Goal: Task Accomplishment & Management: Complete application form

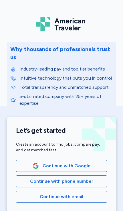
click at [85, 182] on span "Continue with phone number" at bounding box center [61, 181] width 63 height 7
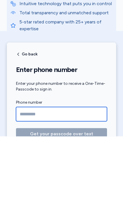
type input "**********"
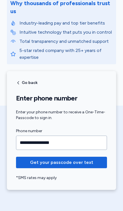
scroll to position [47, 0]
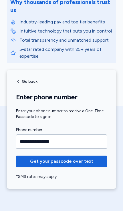
click at [82, 165] on button "Get your passcode over text" at bounding box center [61, 160] width 91 height 11
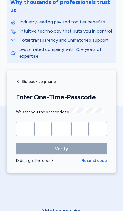
click at [22, 128] on input "Please enter OTP character 1" at bounding box center [24, 129] width 17 height 14
click at [25, 123] on input "Please enter OTP character 1" at bounding box center [24, 129] width 17 height 14
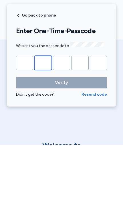
type input "*"
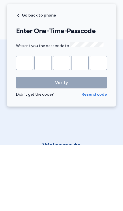
click at [61, 143] on button "Verify" at bounding box center [61, 148] width 91 height 11
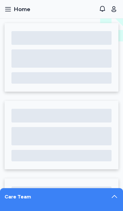
click at [115, 195] on icon at bounding box center [114, 197] width 8 height 8
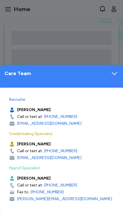
click at [117, 77] on icon at bounding box center [114, 73] width 8 height 8
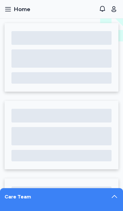
click at [10, 9] on icon "button" at bounding box center [8, 9] width 7 height 7
